Goal: Information Seeking & Learning: Understand process/instructions

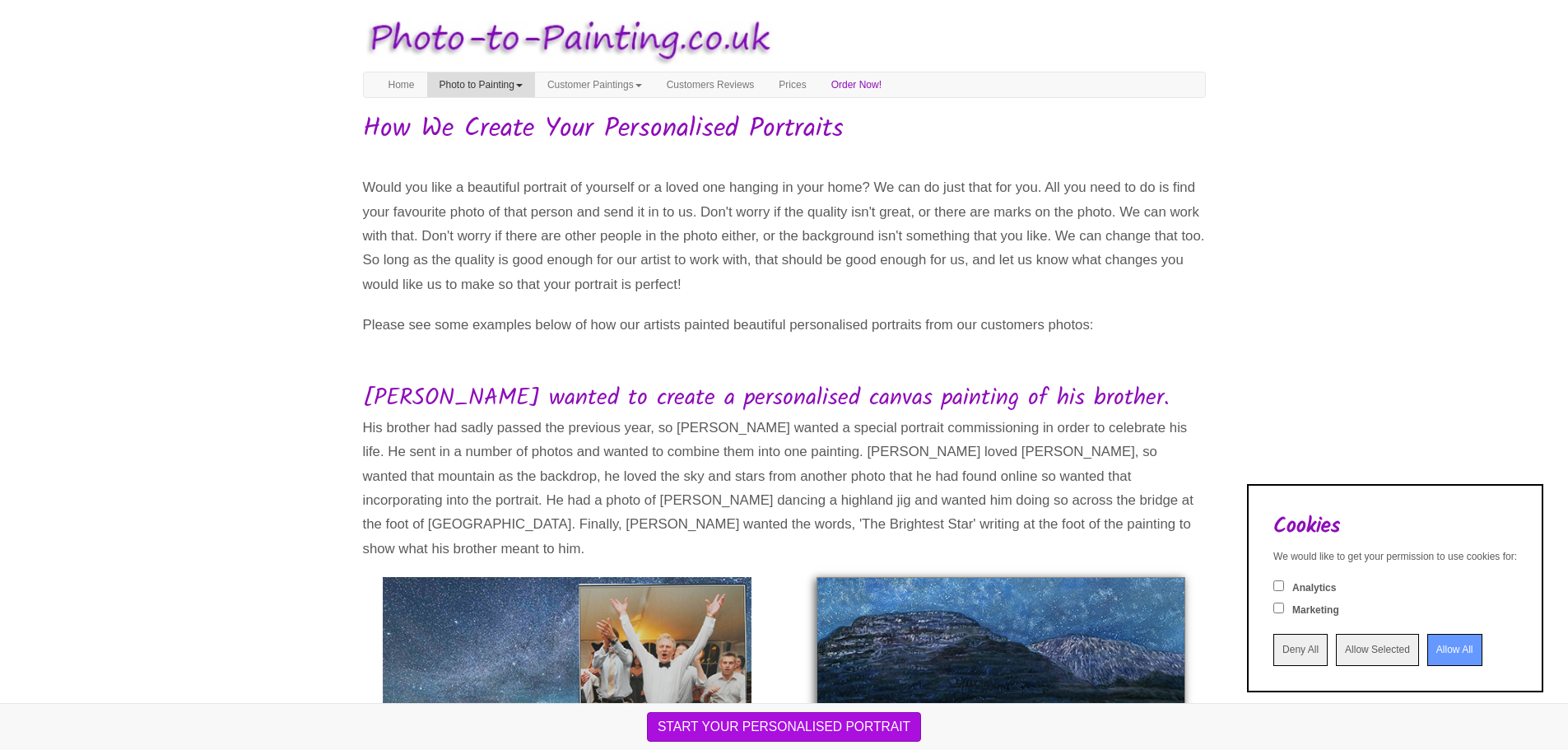
click at [466, 85] on link "Photo to Painting" at bounding box center [481, 84] width 108 height 25
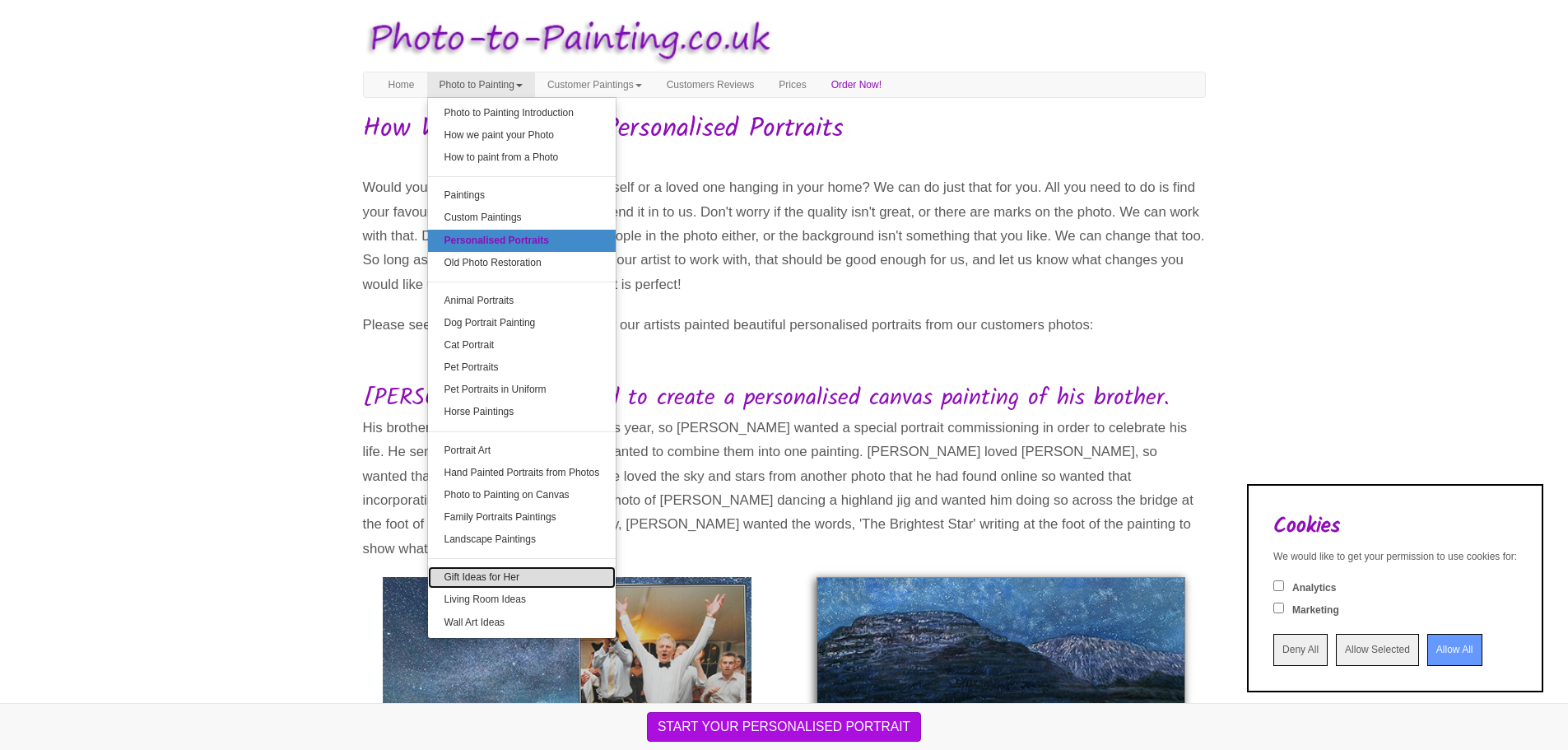
click at [485, 580] on link "Gift Ideas for Her" at bounding box center [522, 577] width 188 height 22
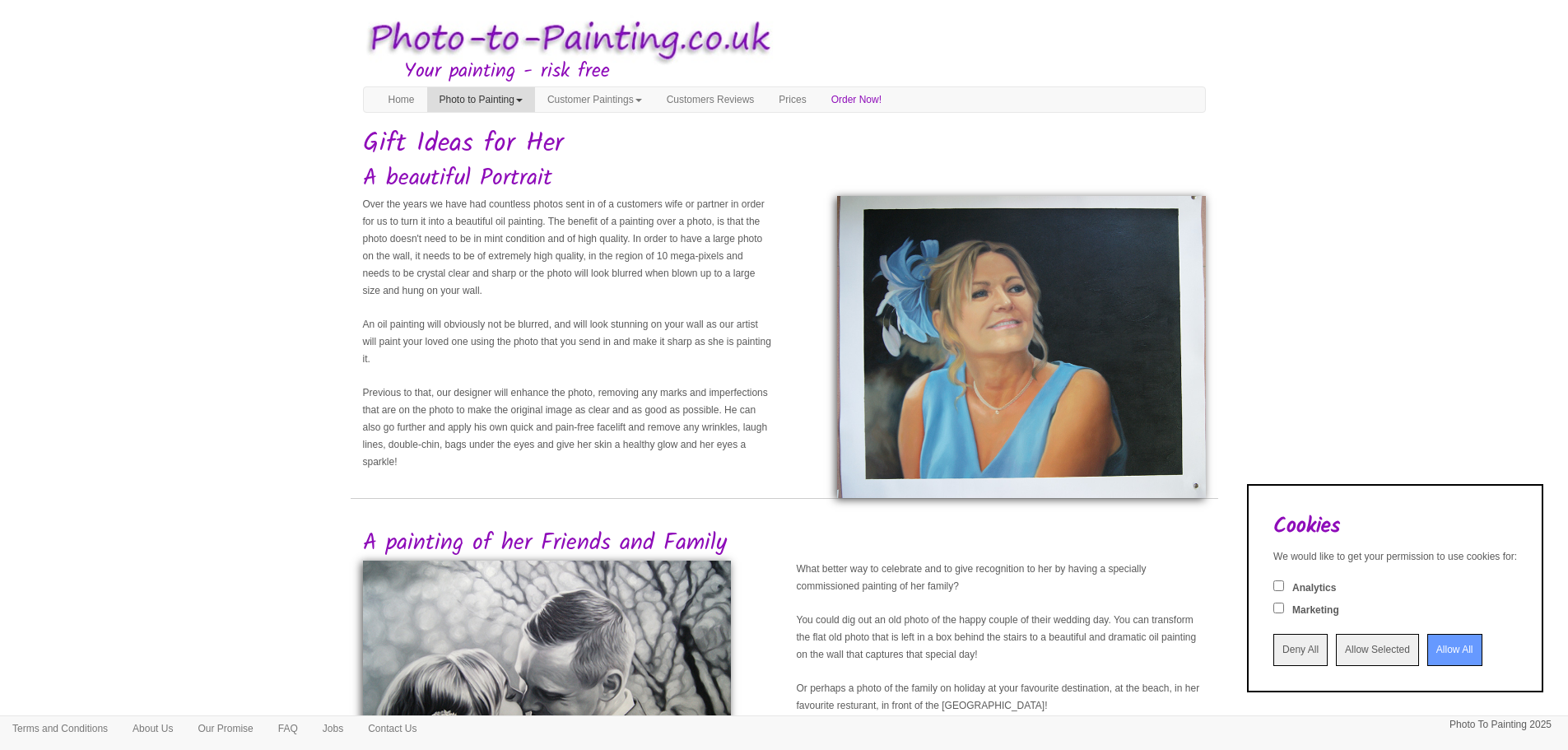
click at [493, 102] on link "Photo to Painting" at bounding box center [481, 99] width 108 height 25
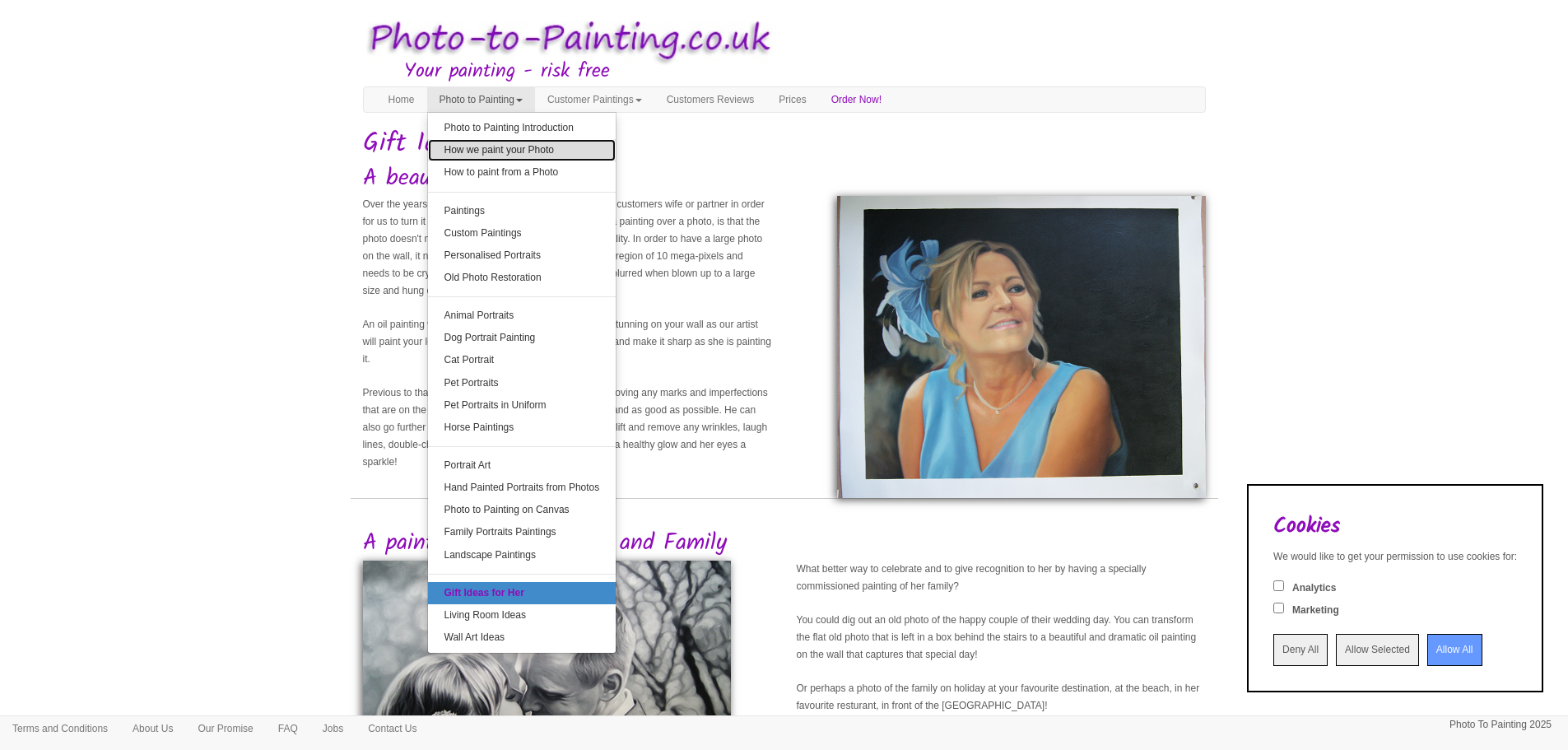
click at [521, 149] on link "How we paint your Photo" at bounding box center [522, 150] width 188 height 22
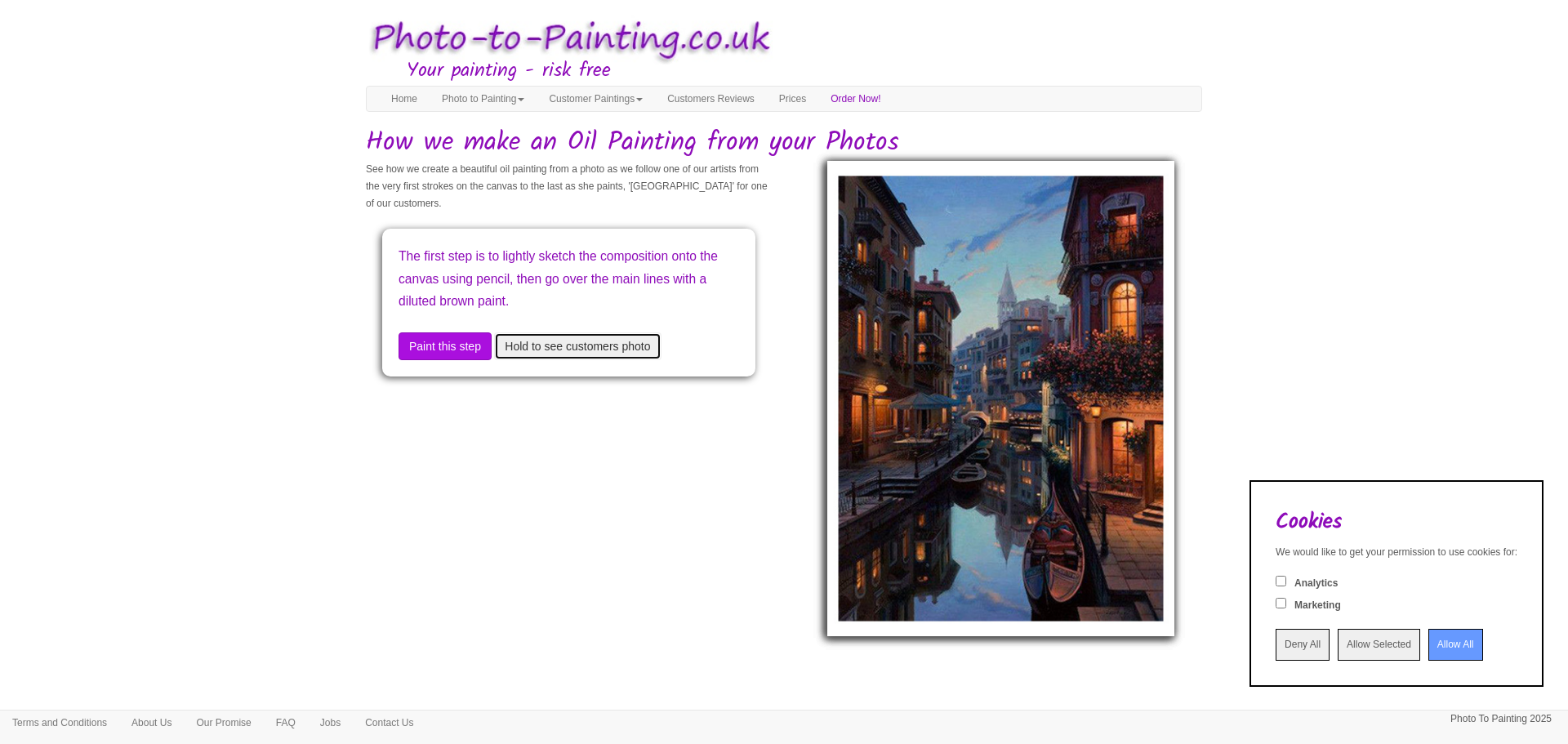
click at [611, 346] on button "Hold to see customers photo" at bounding box center [577, 346] width 167 height 27
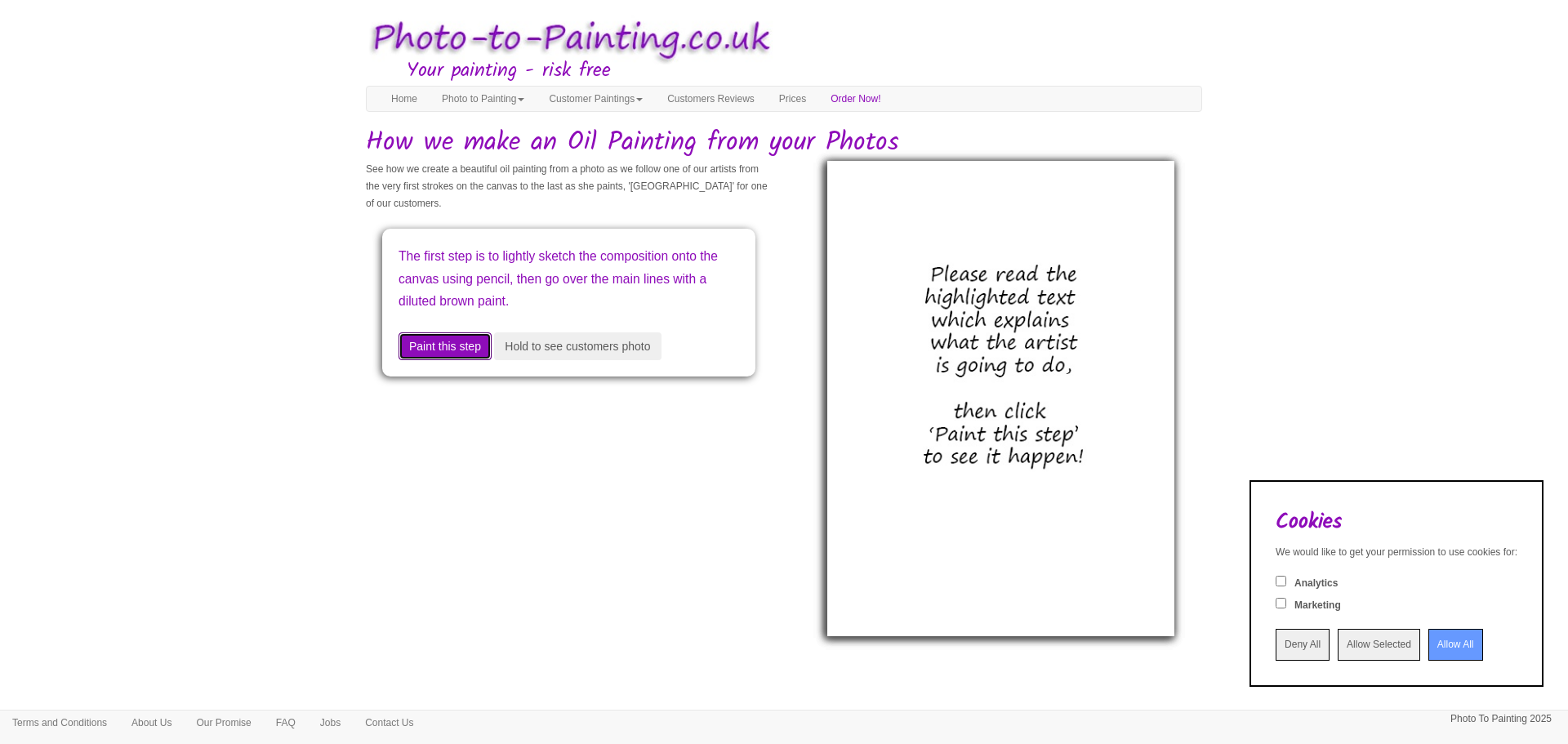
click at [423, 347] on button "Paint this step" at bounding box center [445, 346] width 93 height 27
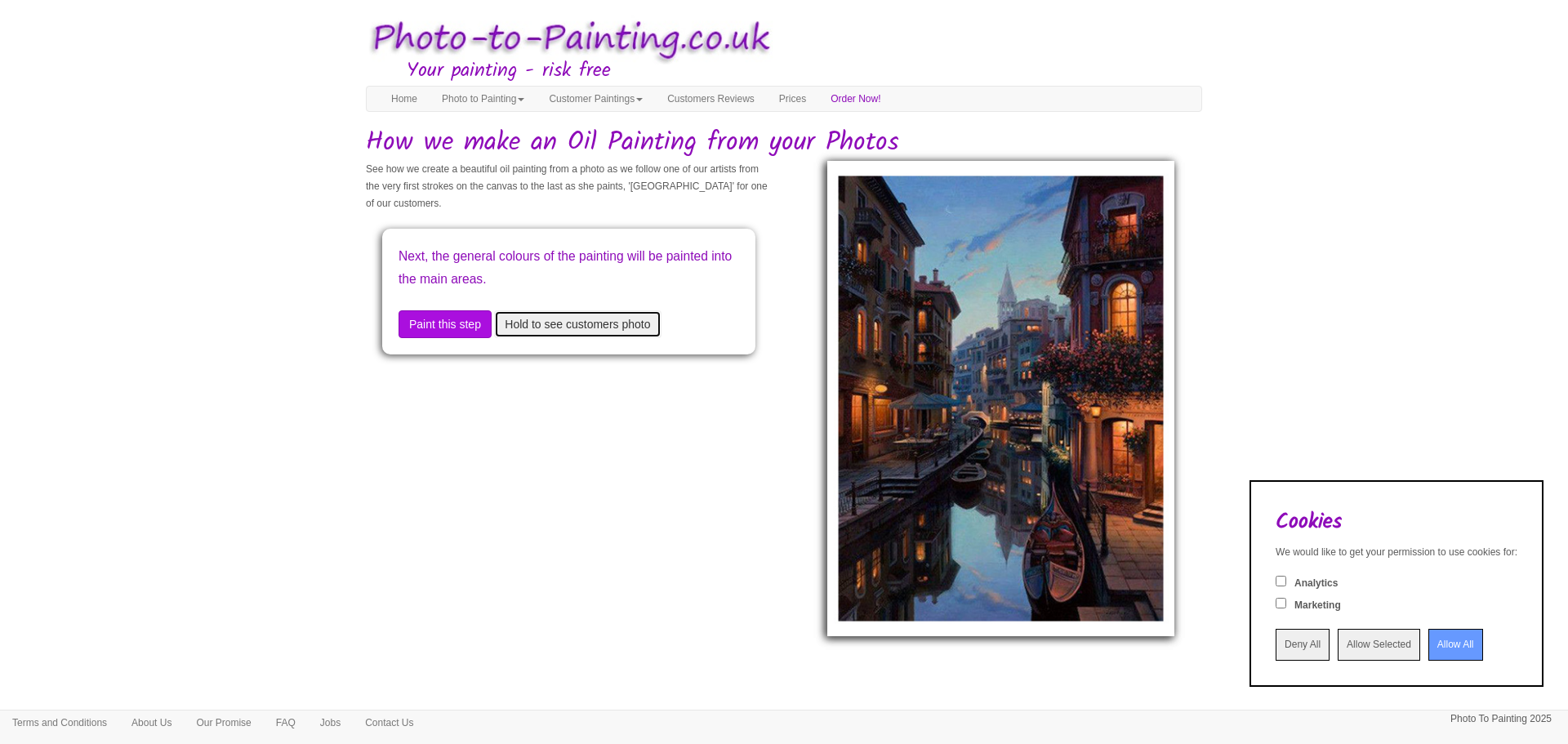
click at [568, 337] on button "Hold to see customers photo" at bounding box center [577, 324] width 167 height 27
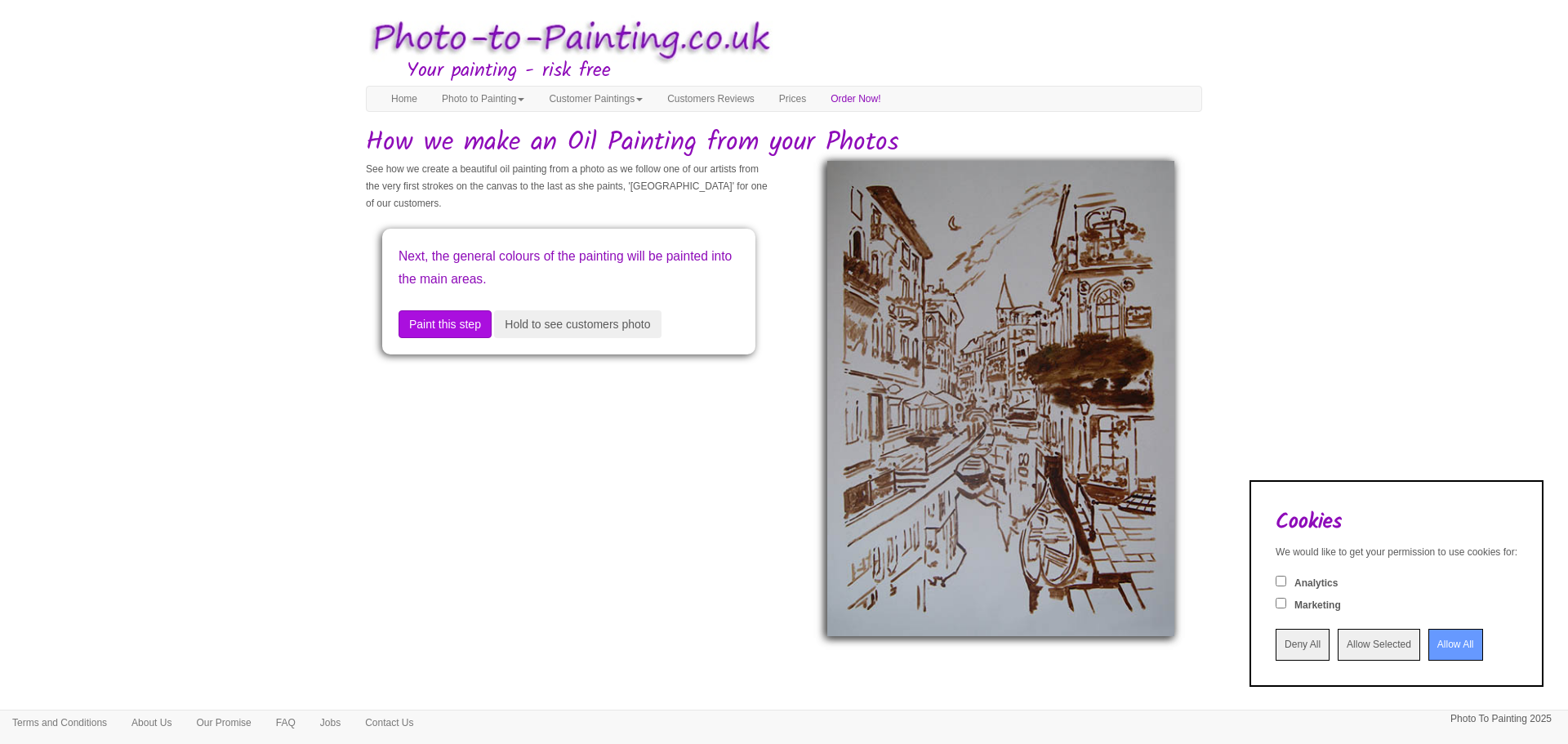
click at [1026, 341] on img at bounding box center [1001, 399] width 348 height 475
click at [1429, 648] on input "Allow All" at bounding box center [1456, 644] width 55 height 31
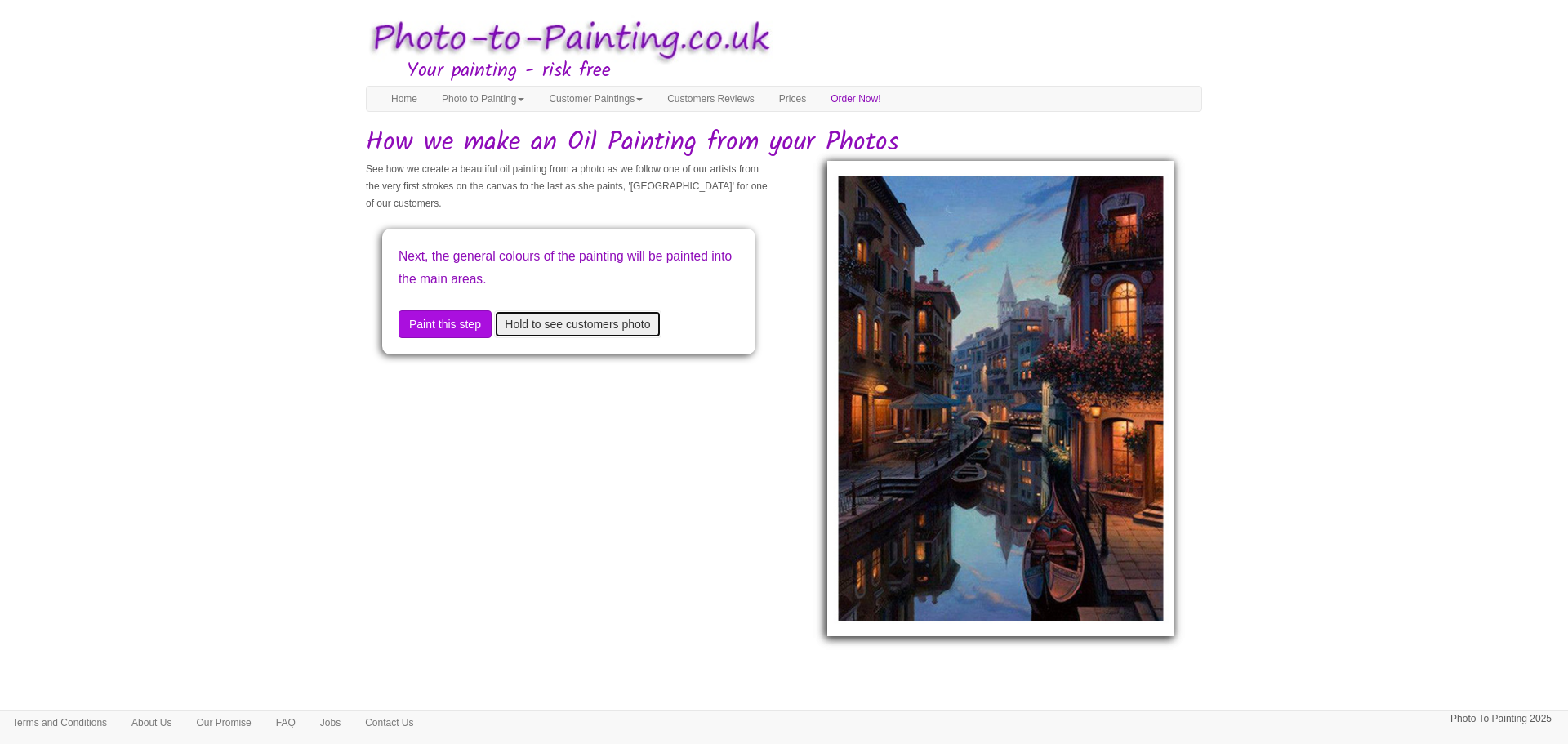
click at [586, 321] on button "Hold to see customers photo" at bounding box center [577, 324] width 167 height 27
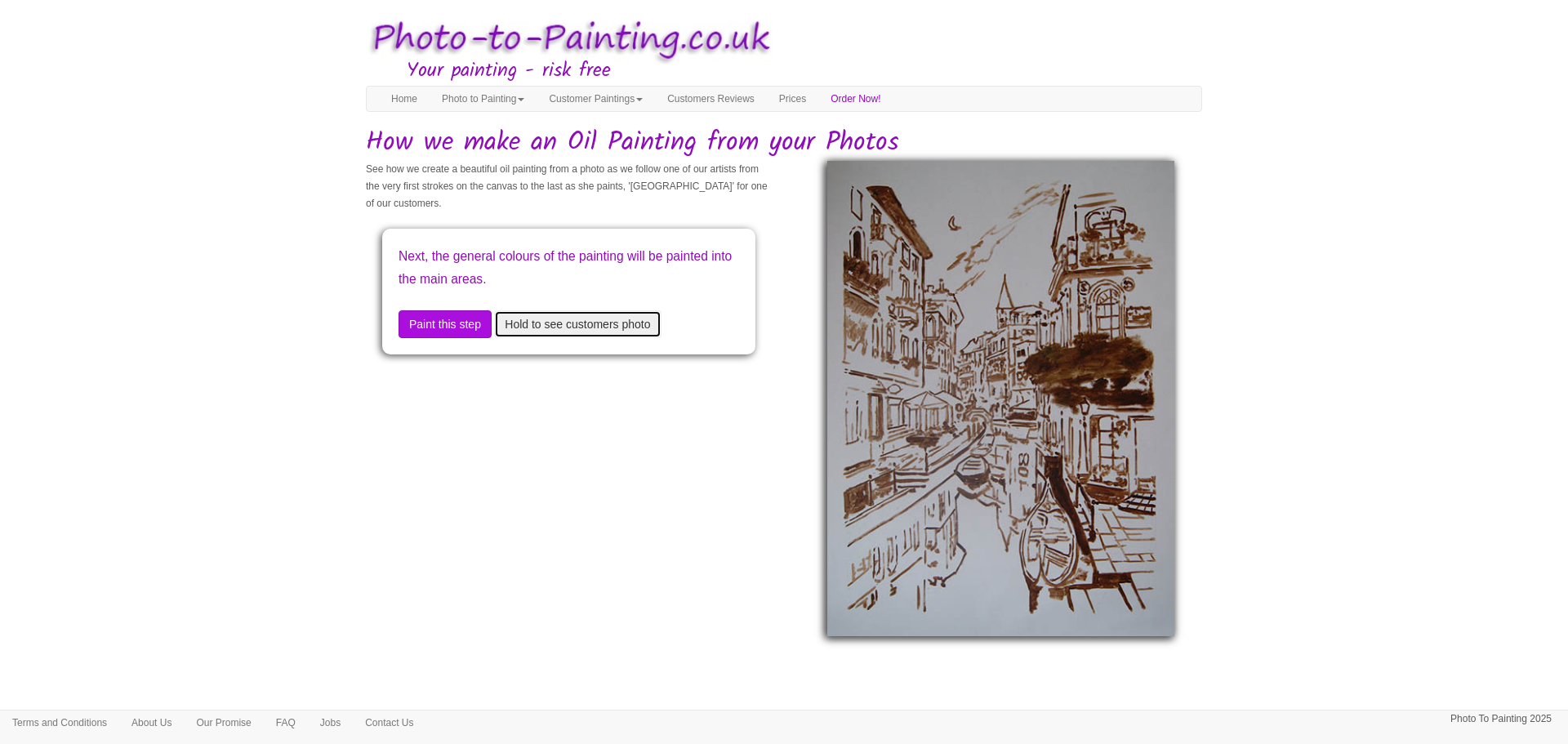
click at [586, 321] on button "Hold to see customers photo" at bounding box center [577, 324] width 167 height 27
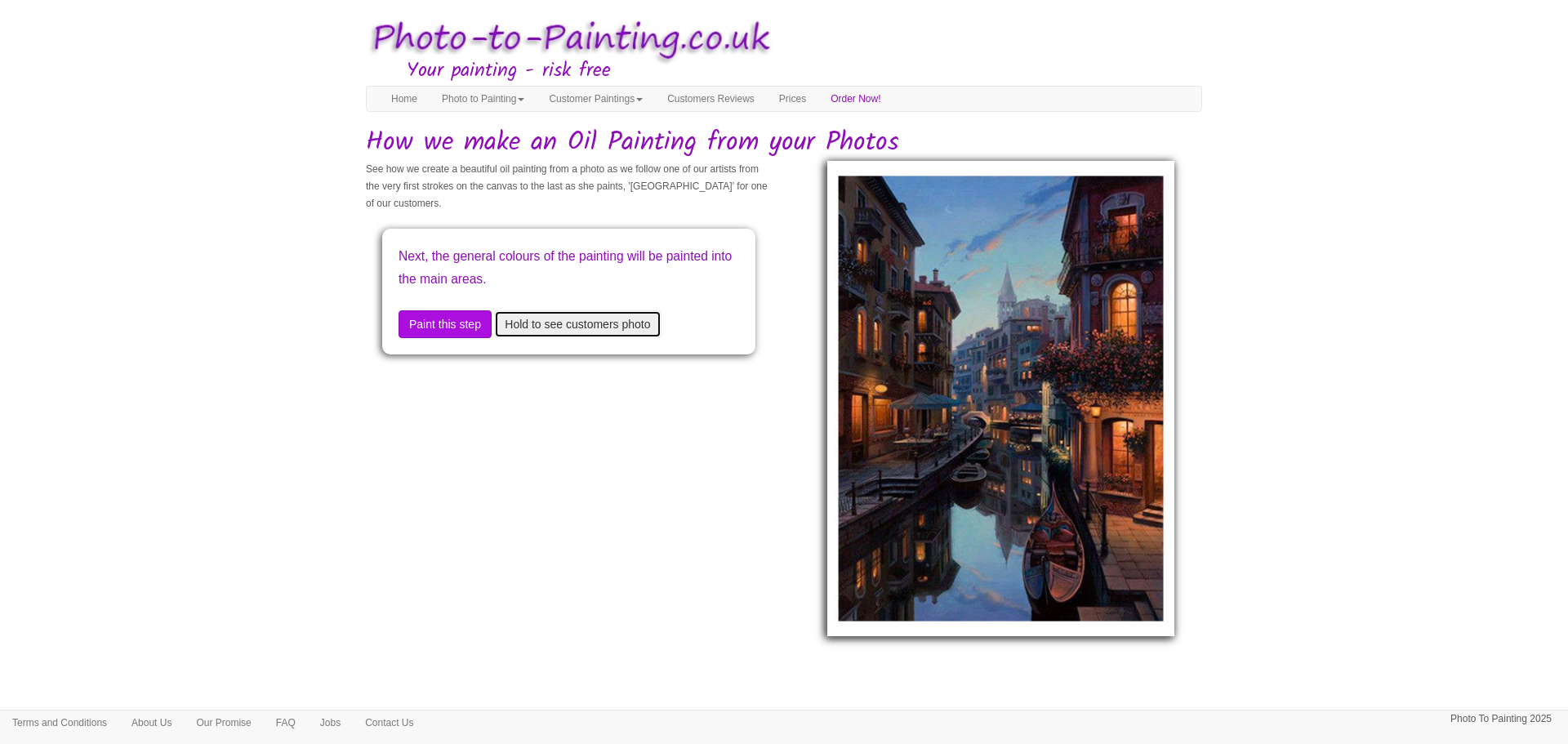
click at [586, 321] on button "Hold to see customers photo" at bounding box center [577, 324] width 167 height 27
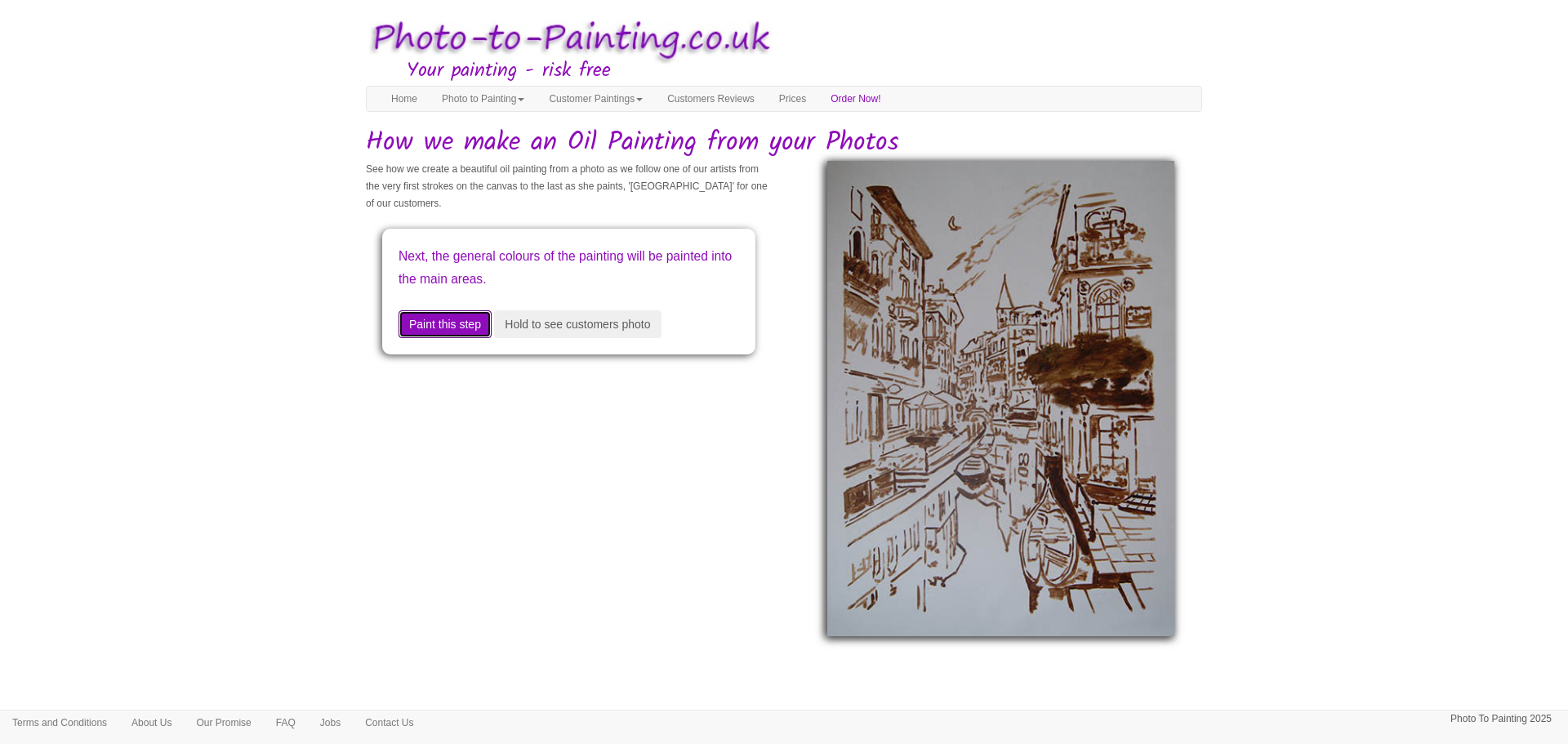
click at [466, 321] on button "Paint this step" at bounding box center [445, 324] width 93 height 27
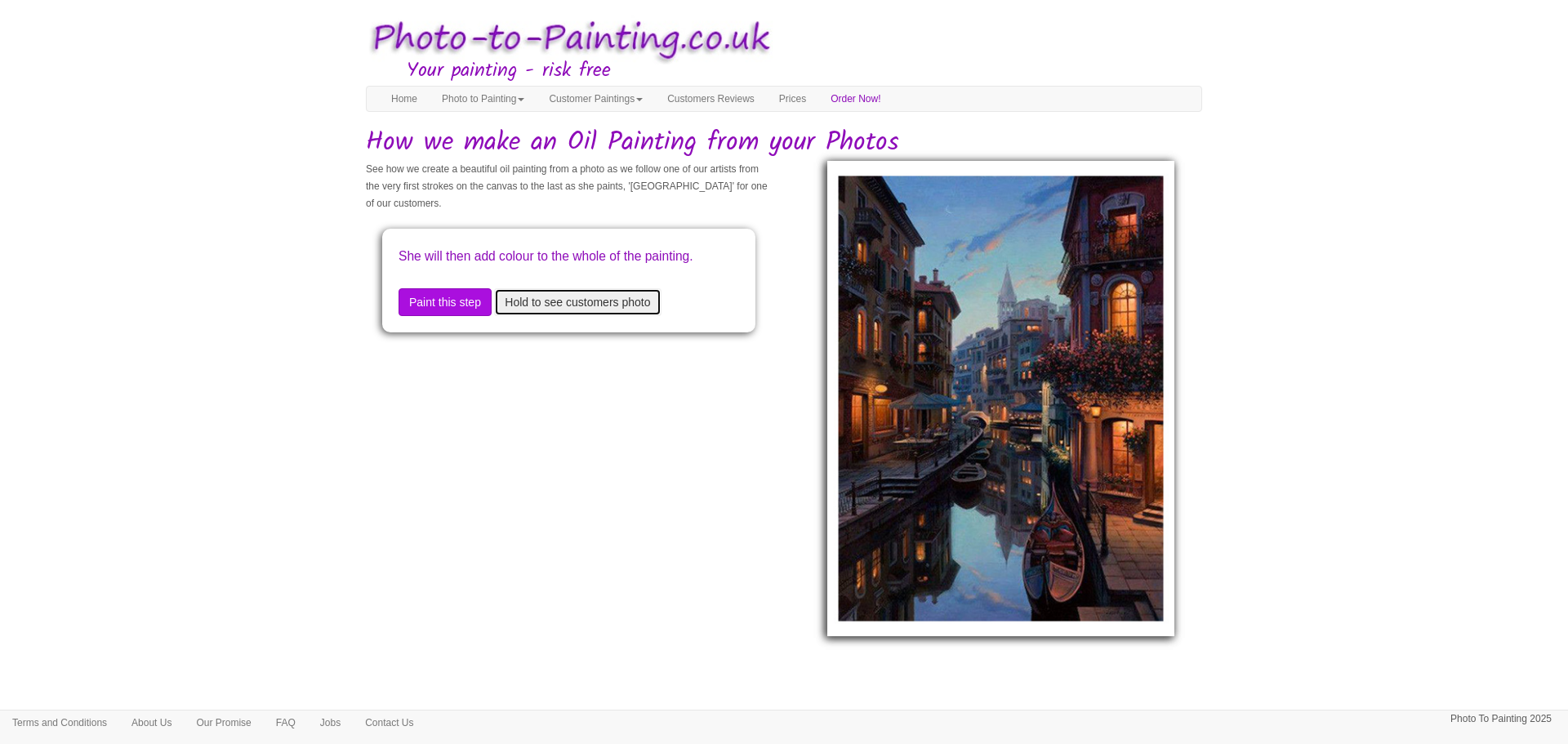
click at [578, 316] on button "Hold to see customers photo" at bounding box center [577, 302] width 167 height 27
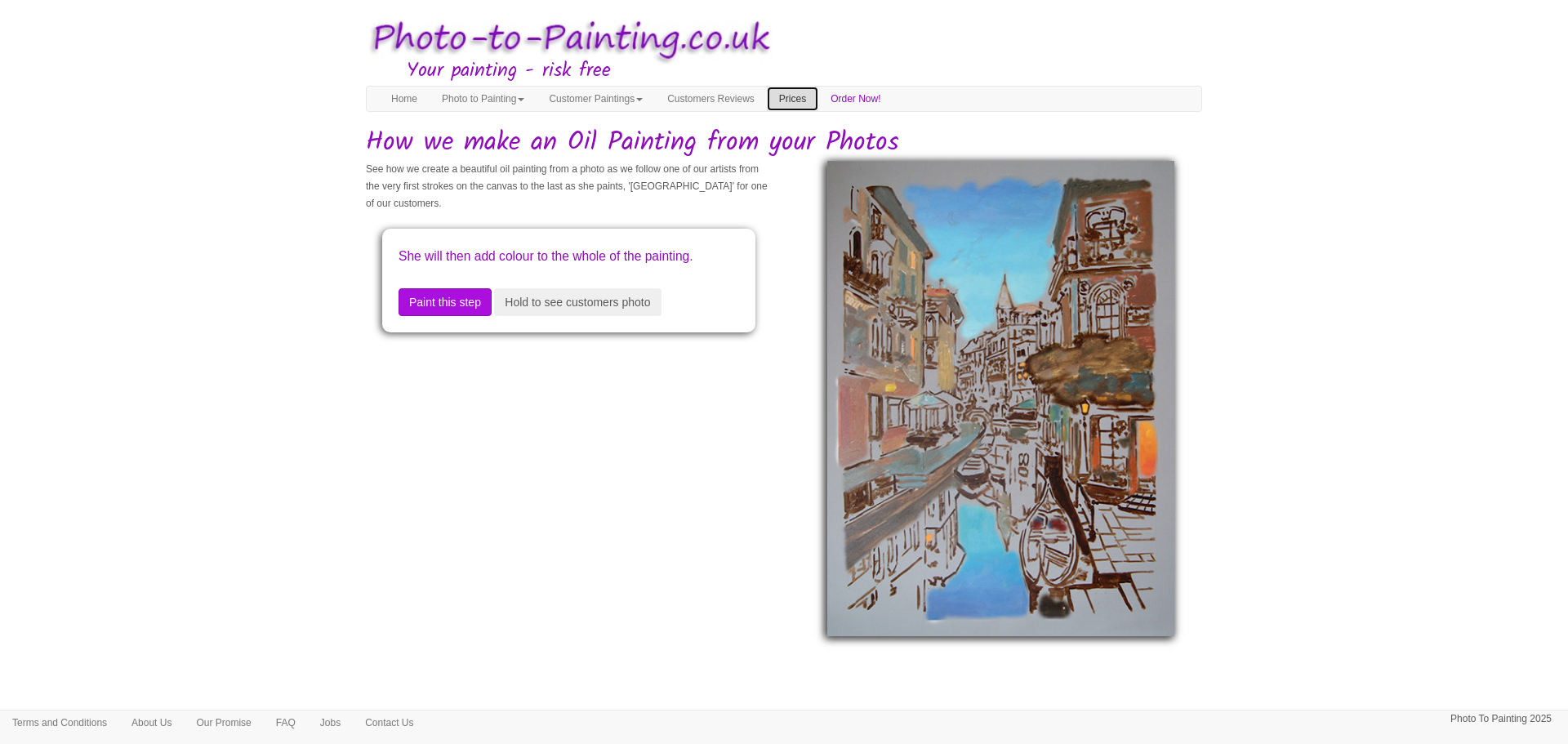
click at [818, 91] on link "Prices" at bounding box center [792, 98] width 51 height 25
